Goal: Task Accomplishment & Management: Use online tool/utility

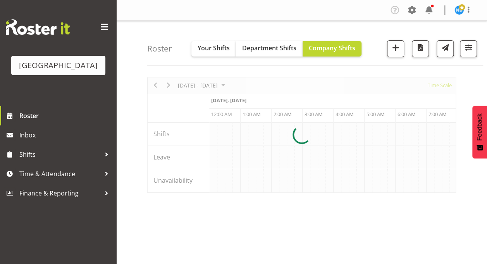
scroll to position [0, 3723]
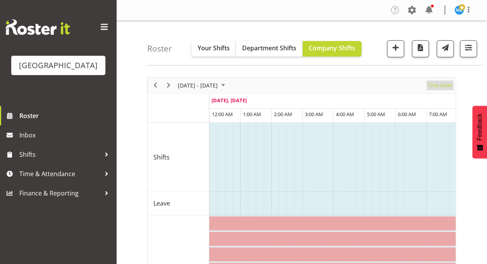
click at [441, 82] on span "Time Scale" at bounding box center [440, 86] width 26 height 10
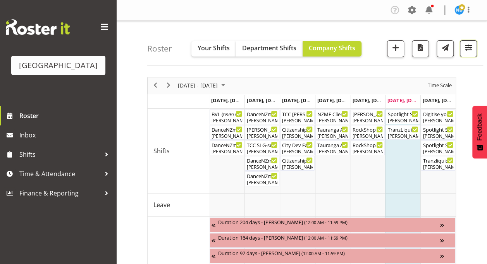
click at [472, 54] on button "button" at bounding box center [468, 48] width 17 height 17
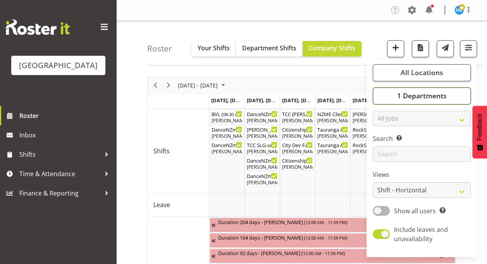
click at [411, 95] on span "1 Departments" at bounding box center [422, 95] width 50 height 9
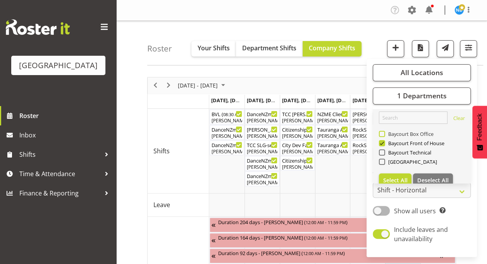
drag, startPoint x: 383, startPoint y: 130, endPoint x: 395, endPoint y: 136, distance: 13.2
click at [383, 130] on div "Baycourt Box Office" at bounding box center [422, 134] width 86 height 9
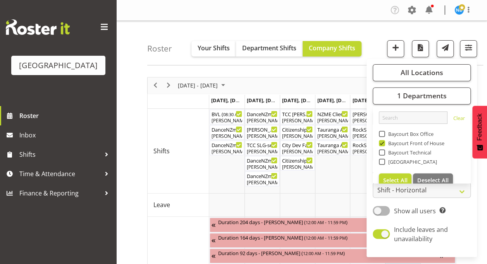
click at [384, 133] on span at bounding box center [382, 134] width 6 height 6
click at [384, 133] on input "Baycourt Box Office" at bounding box center [381, 133] width 5 height 5
checkbox input "true"
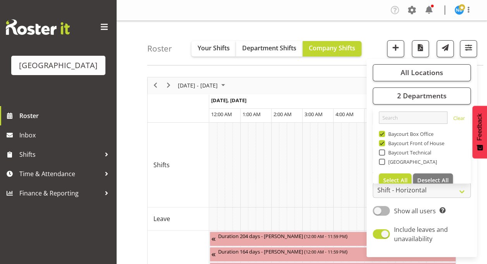
click at [344, 84] on div "[DATE] - [DATE] [DATE] Day Week Fortnight Month calendar Month Agenda Time Scale" at bounding box center [302, 86] width 308 height 16
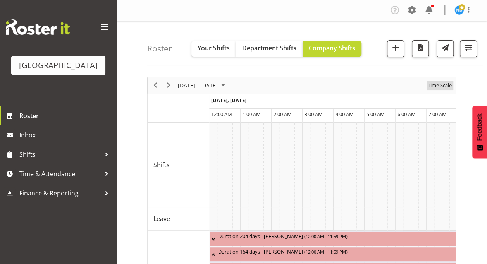
click at [443, 84] on span "Time Scale" at bounding box center [440, 86] width 26 height 10
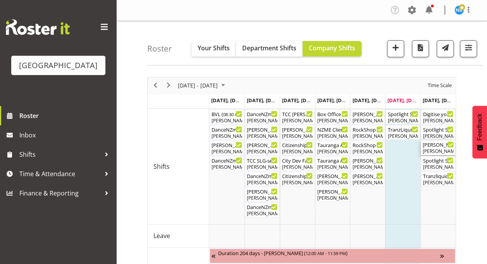
click at [435, 147] on div "[PERSON_NAME] -Spotlight Series - Troupes - Creative ( 09:15 AM - 02:00 PM )" at bounding box center [438, 145] width 31 height 8
click at [0, 0] on div at bounding box center [0, 0] width 0 height 0
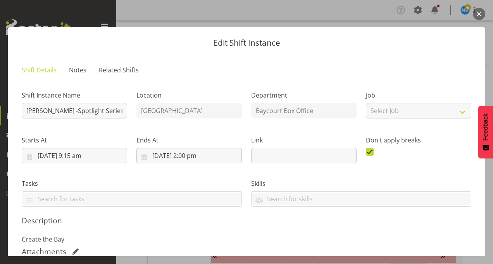
click at [477, 14] on button "button" at bounding box center [479, 14] width 12 height 12
